Goal: Consume media (video, audio)

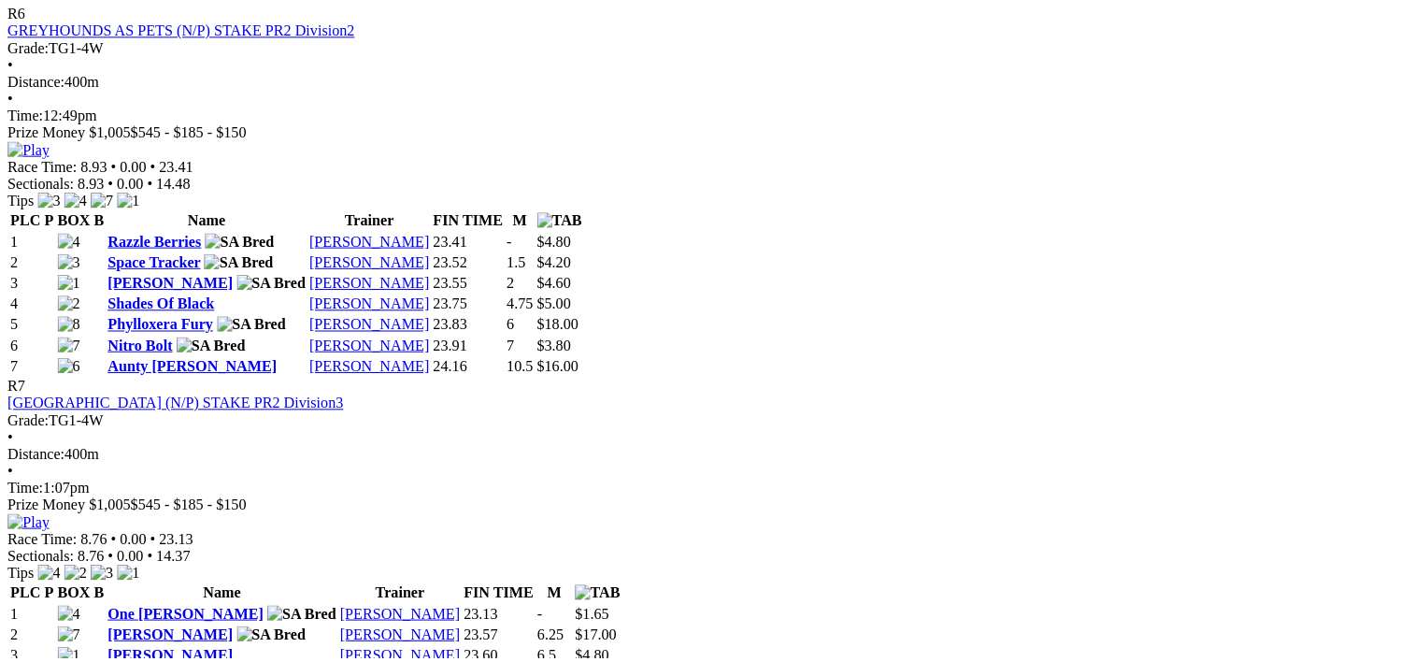
scroll to position [2771, 0]
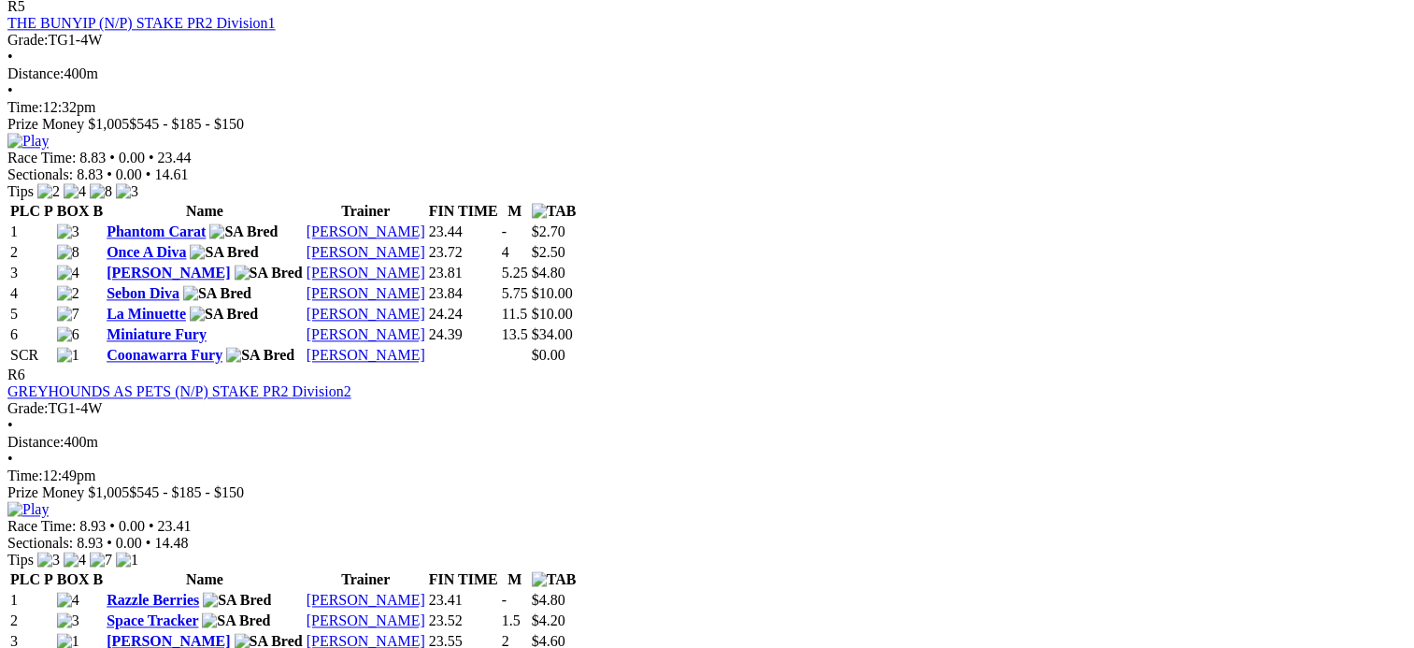
scroll to position [2427, 0]
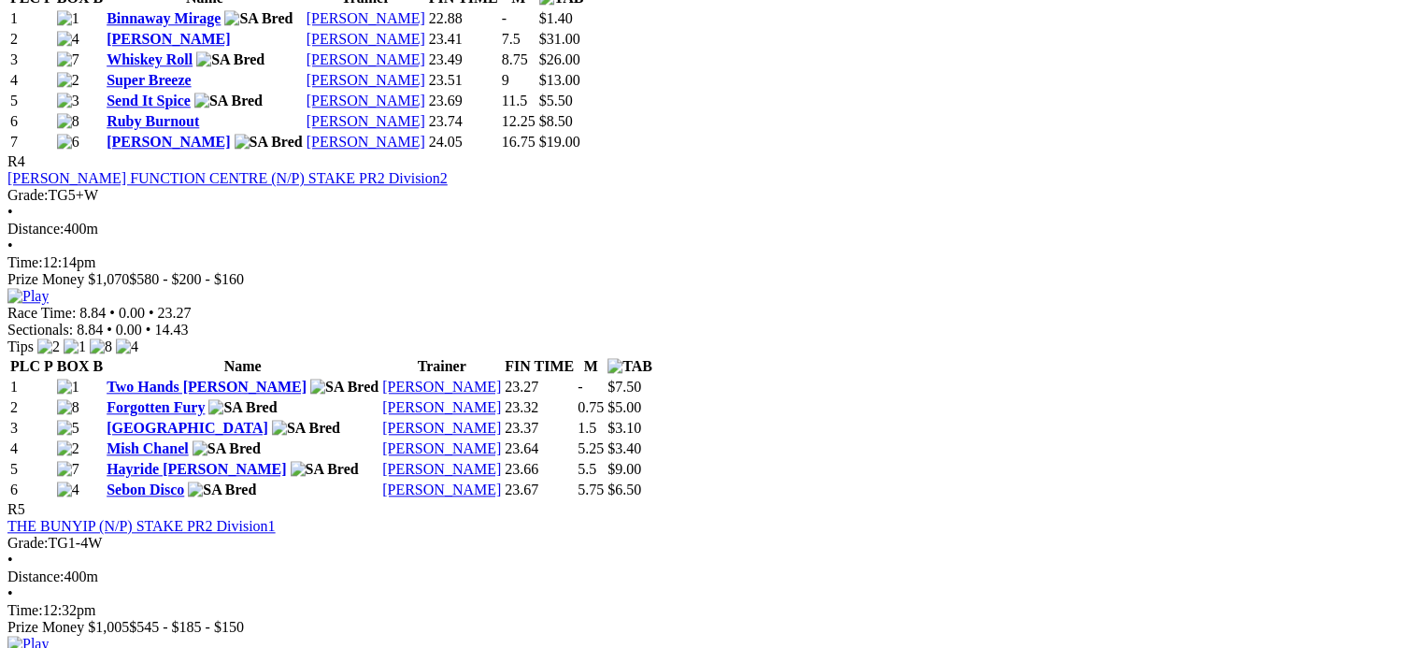
scroll to position [1925, 0]
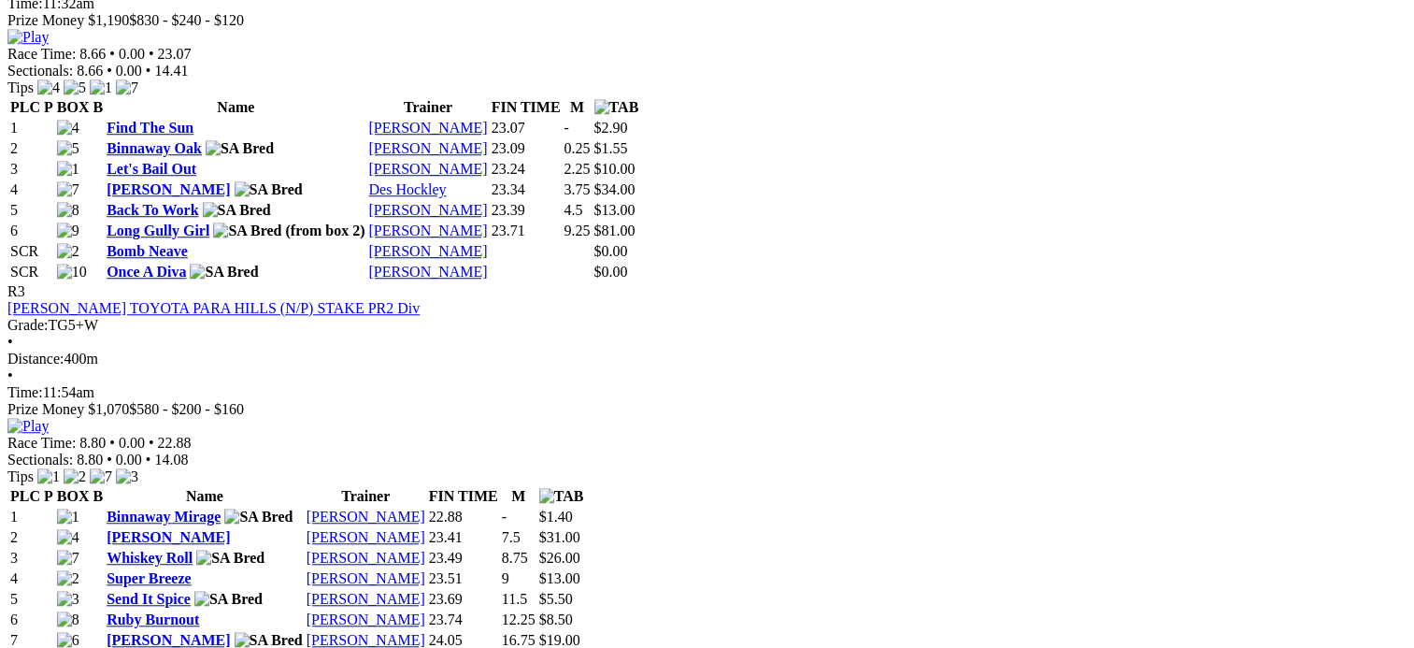
scroll to position [1426, 0]
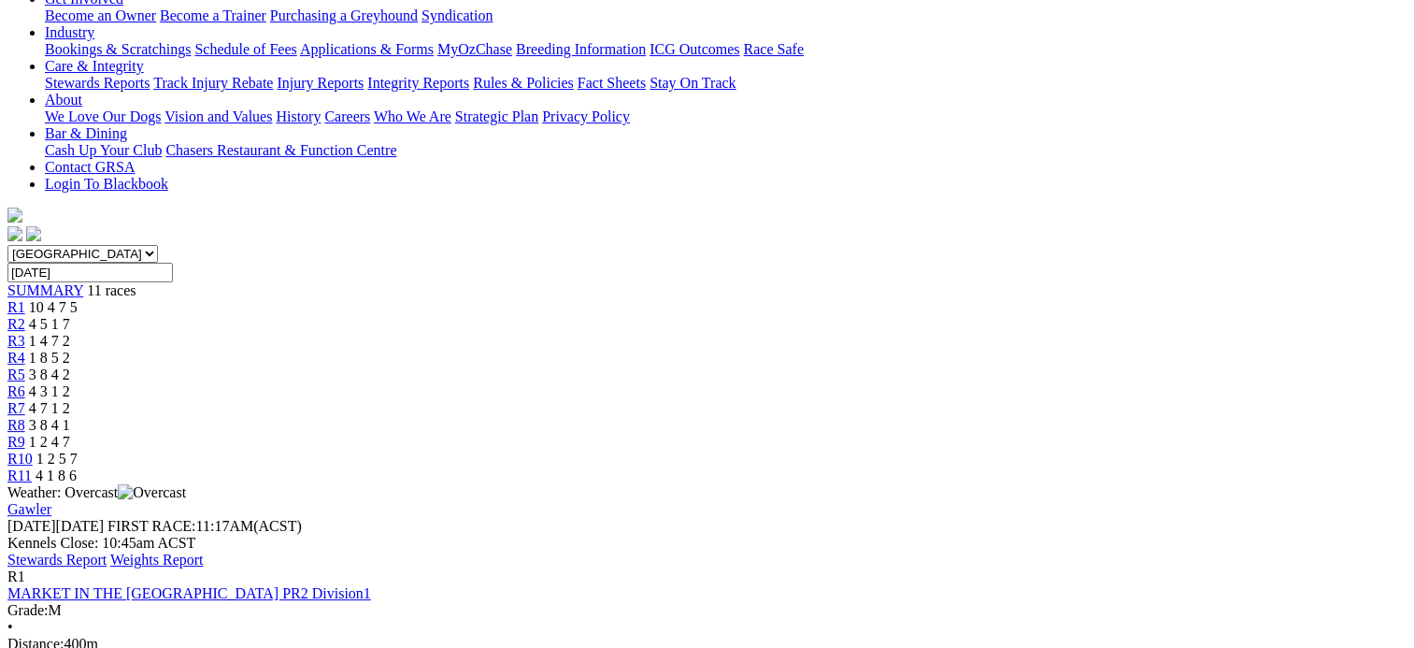
scroll to position [365, 0]
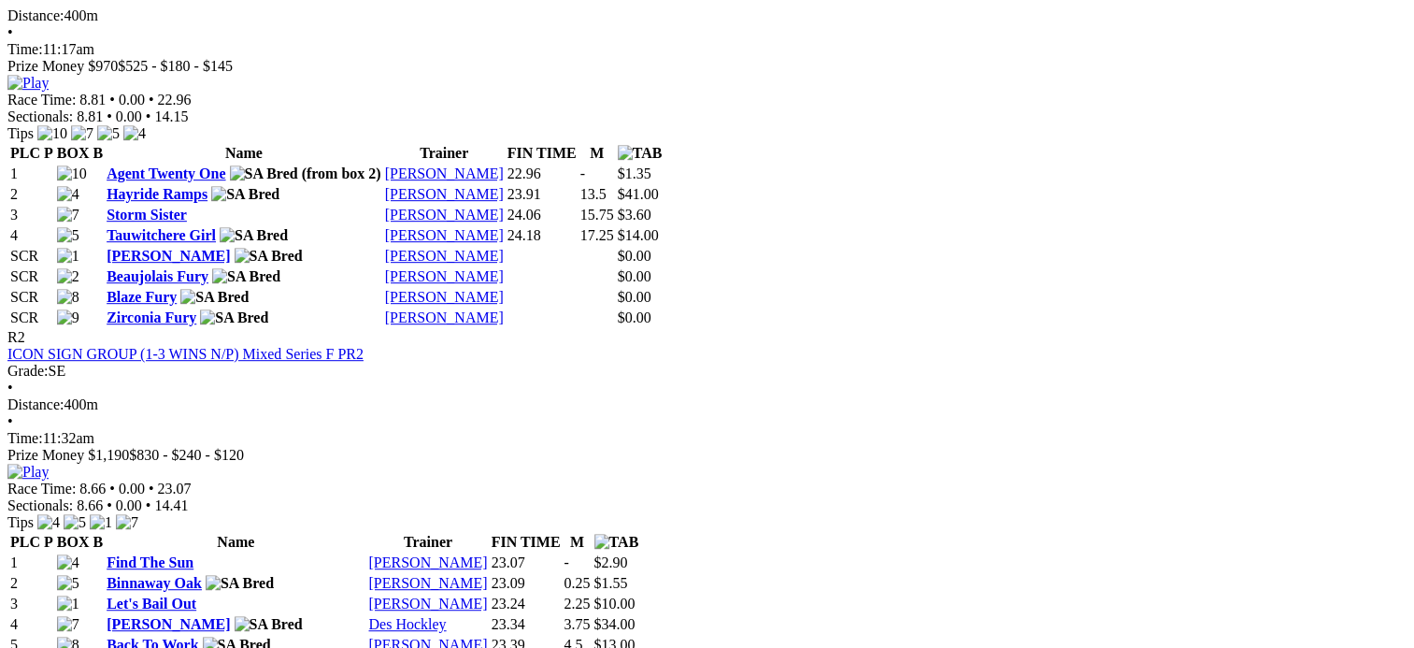
scroll to position [986, 0]
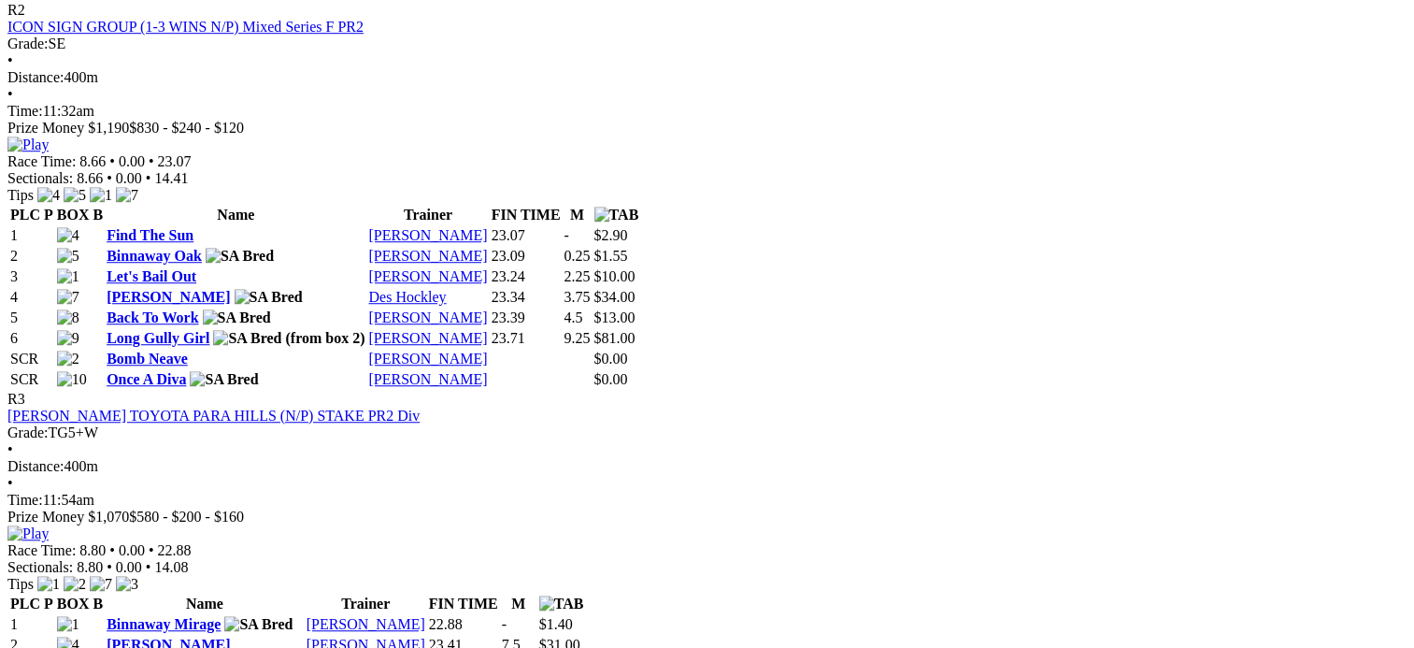
scroll to position [1469, 0]
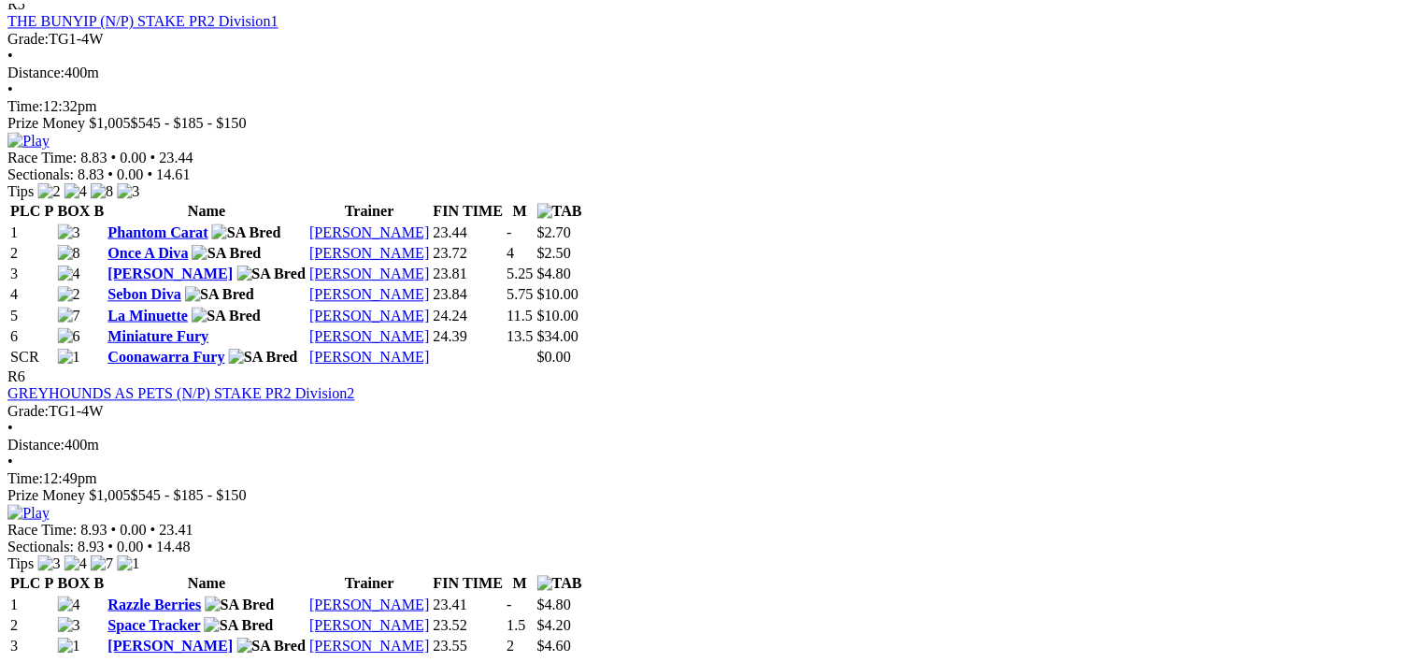
scroll to position [2433, 0]
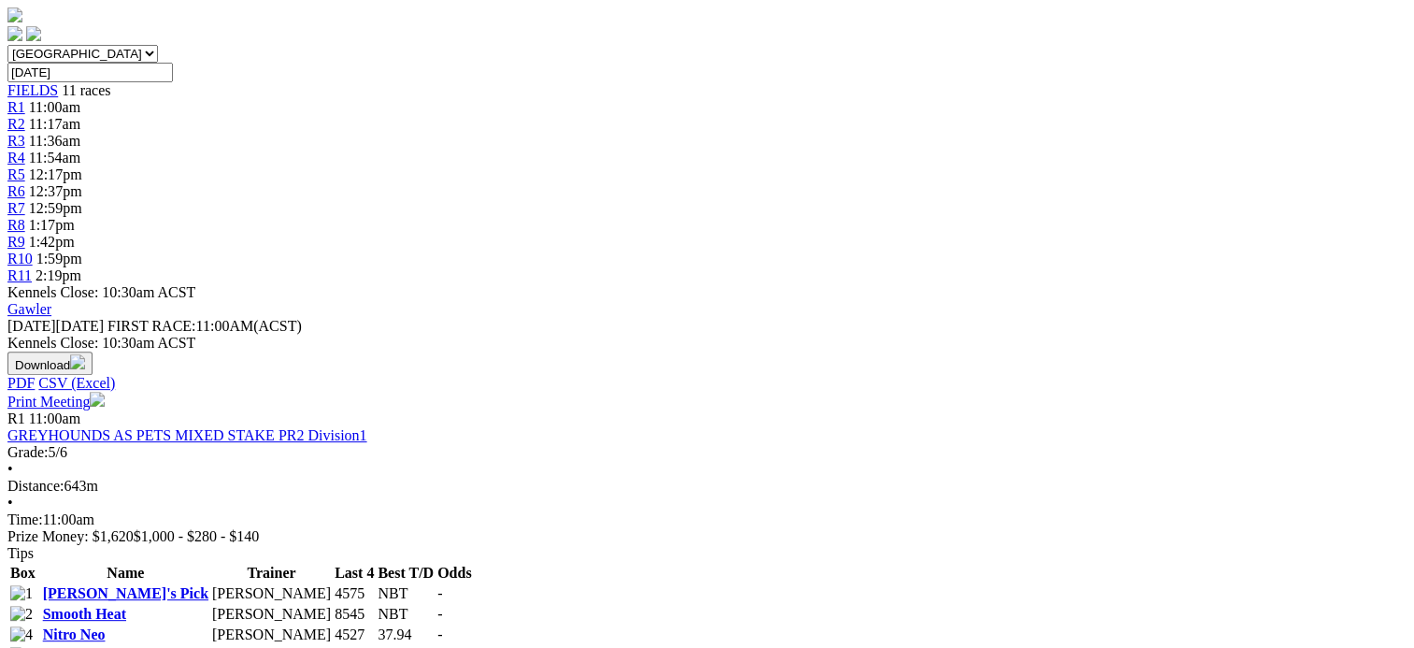
scroll to position [565, 0]
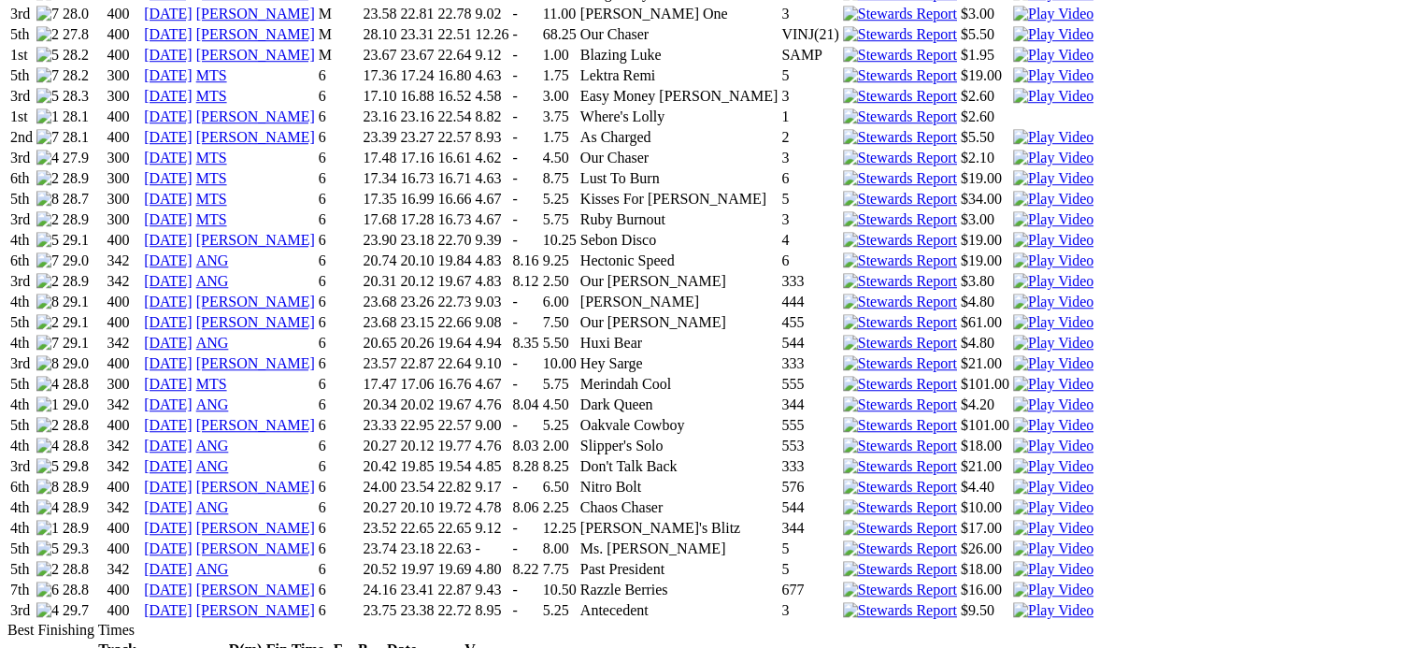
scroll to position [1421, 0]
click at [193, 604] on link "03 Sep 25" at bounding box center [168, 612] width 49 height 16
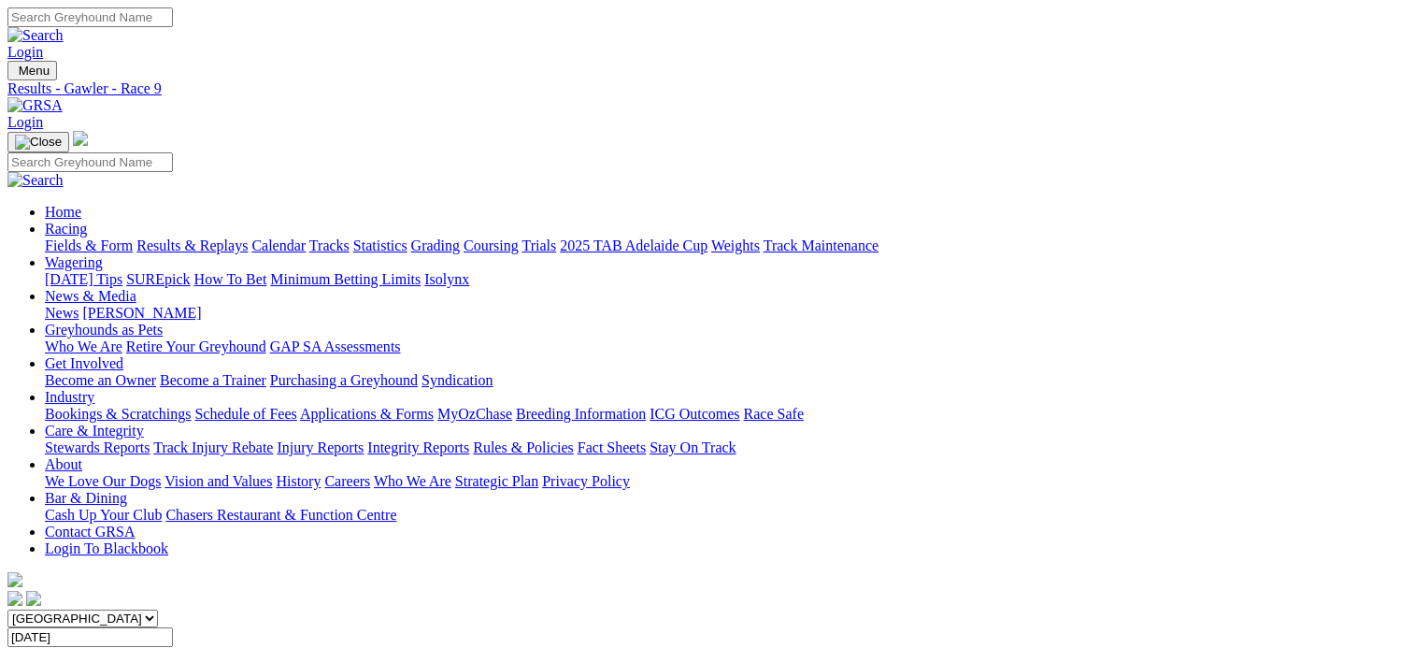
click at [83, 647] on span "SUMMARY" at bounding box center [45, 655] width 76 height 16
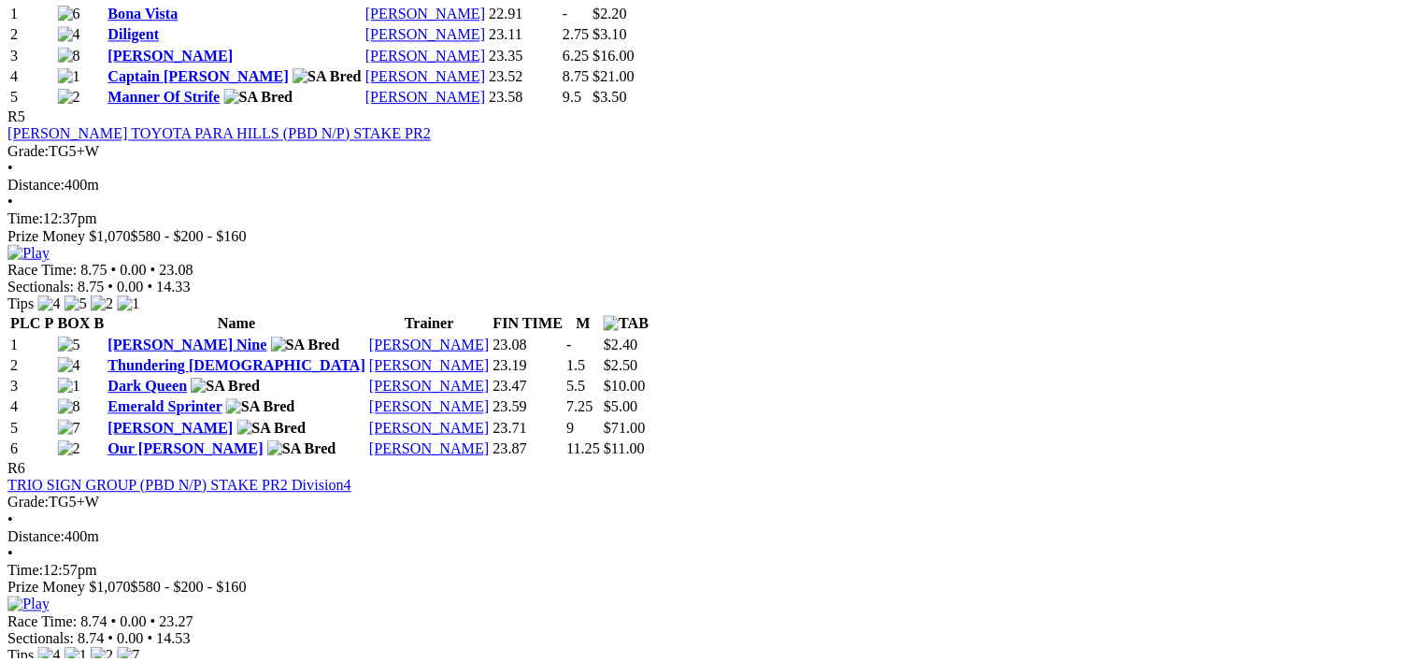
scroll to position [2143, 0]
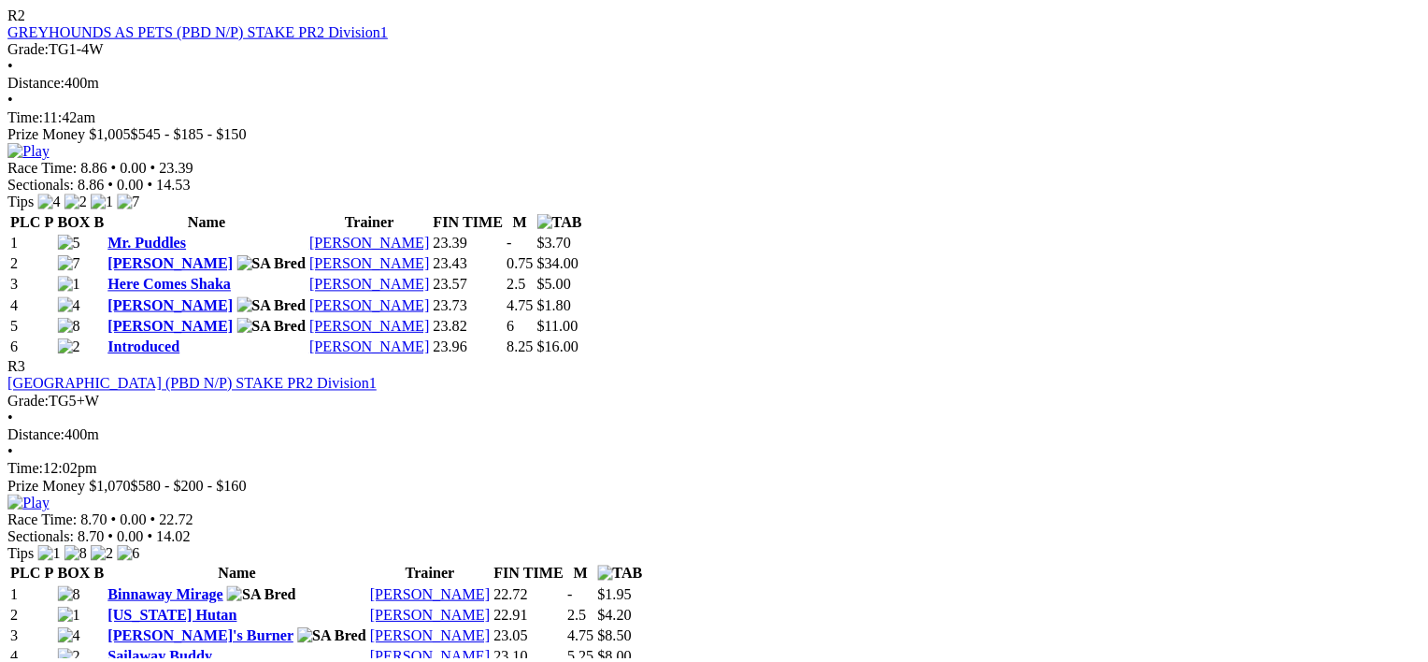
scroll to position [1251, 0]
